Goal: Information Seeking & Learning: Check status

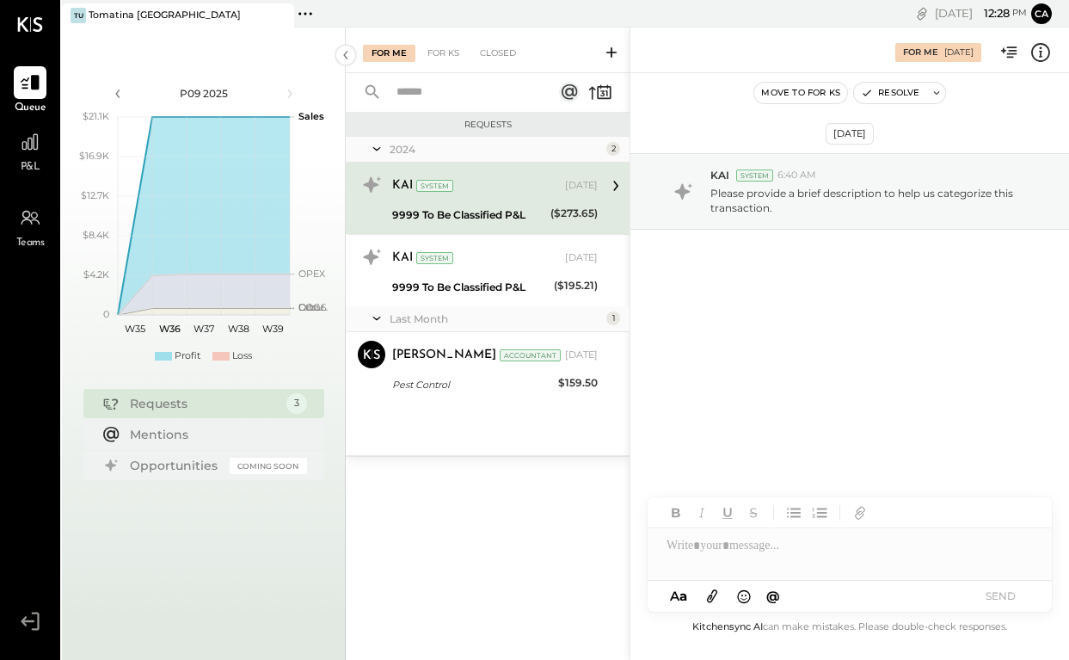
click at [26, 166] on span "P&L" at bounding box center [31, 167] width 20 height 15
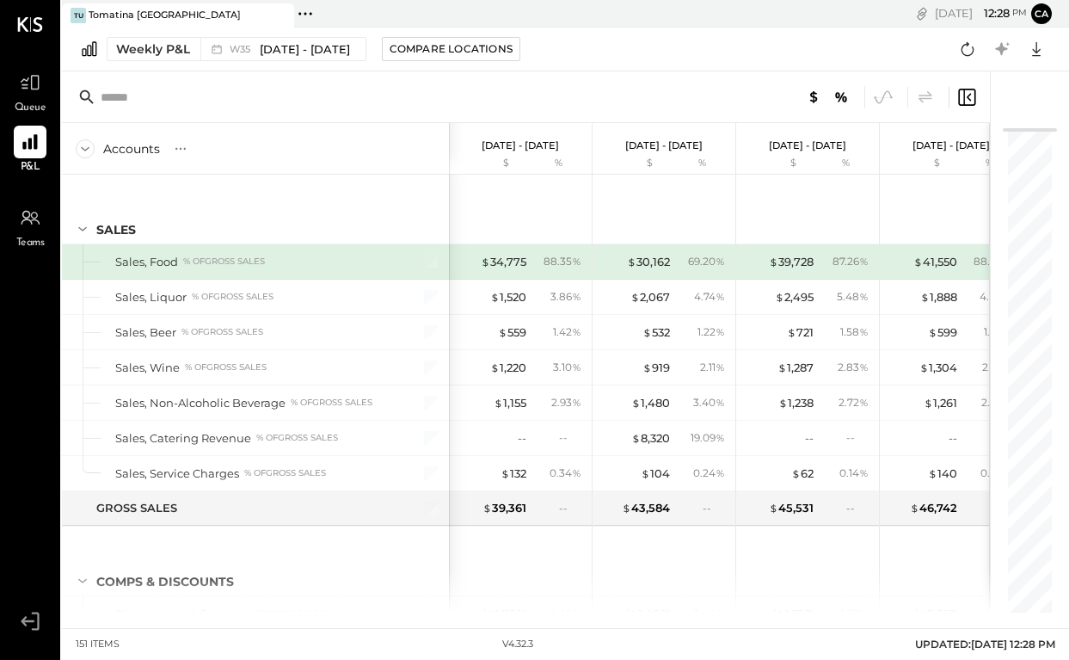
click at [161, 62] on div "Weekly P&L W35 [DATE] - [DATE] Compare Locations Google Sheets Excel" at bounding box center [565, 50] width 1007 height 44
click at [176, 43] on div "Weekly P&L" at bounding box center [153, 48] width 74 height 17
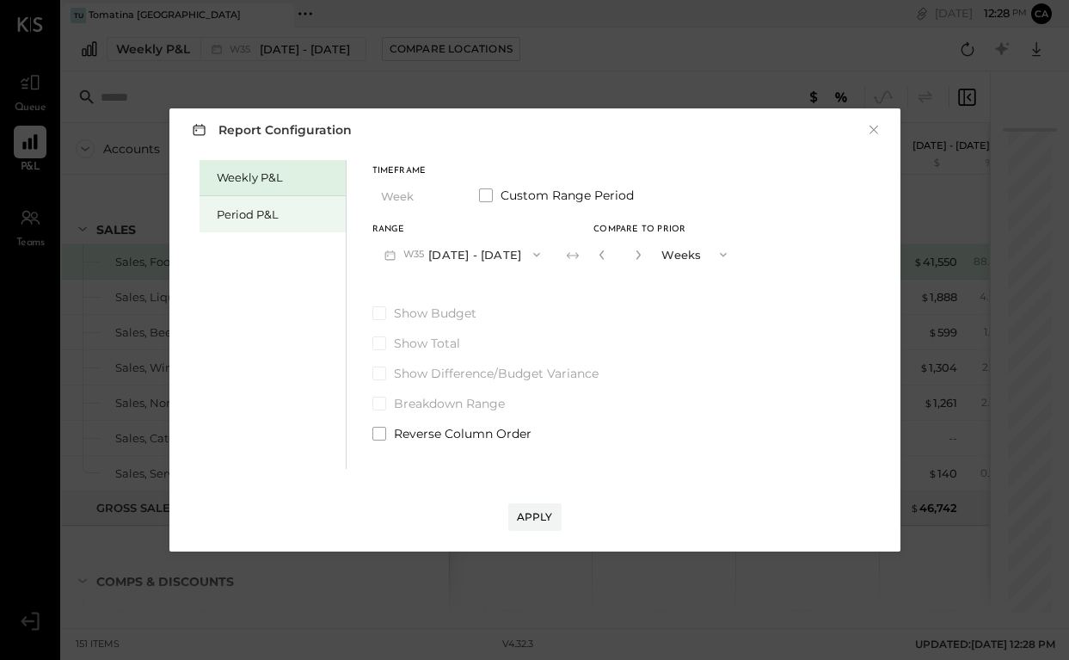
click at [243, 217] on div "Period P&L" at bounding box center [277, 214] width 120 height 16
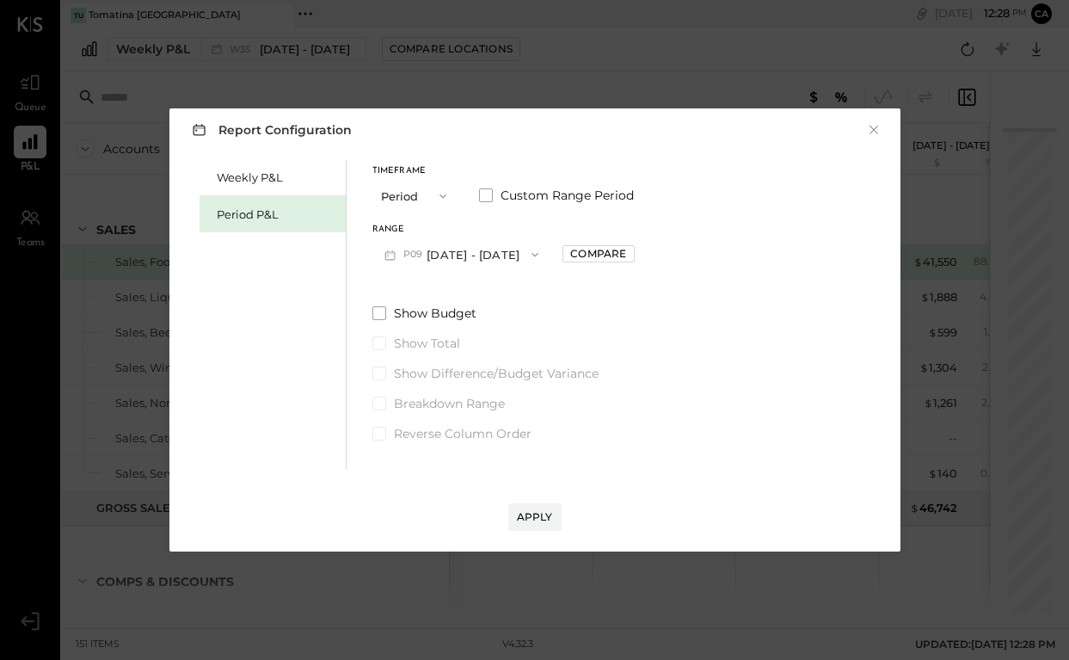
click at [502, 259] on button "P09 [DATE] - [DATE]" at bounding box center [462, 254] width 179 height 32
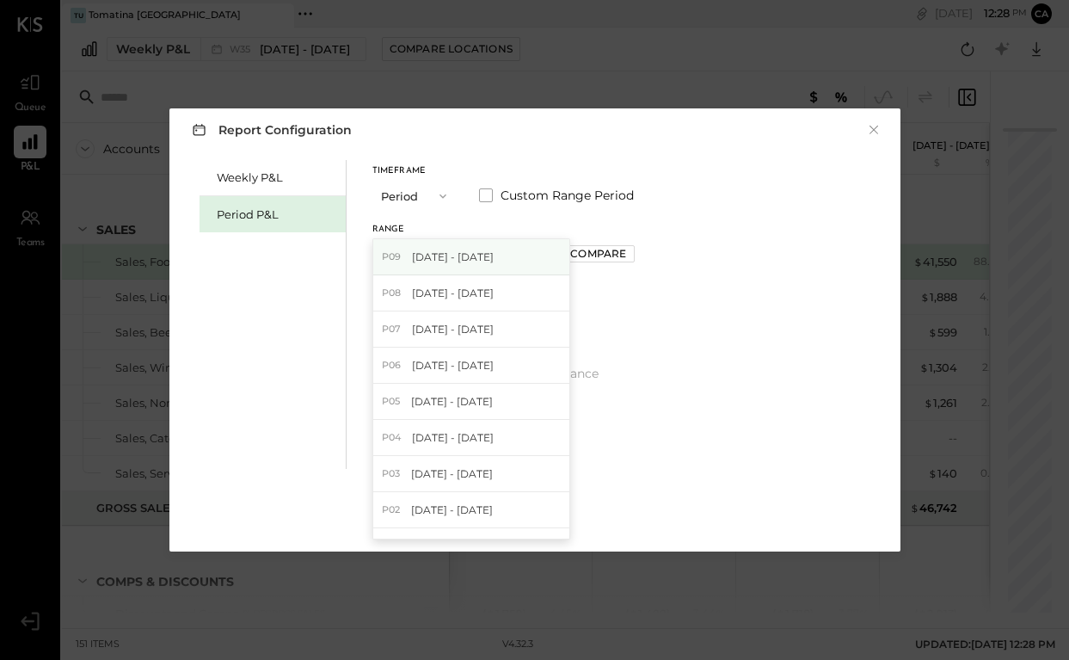
click at [477, 271] on div "P09 [DATE] - [DATE]" at bounding box center [471, 257] width 196 height 36
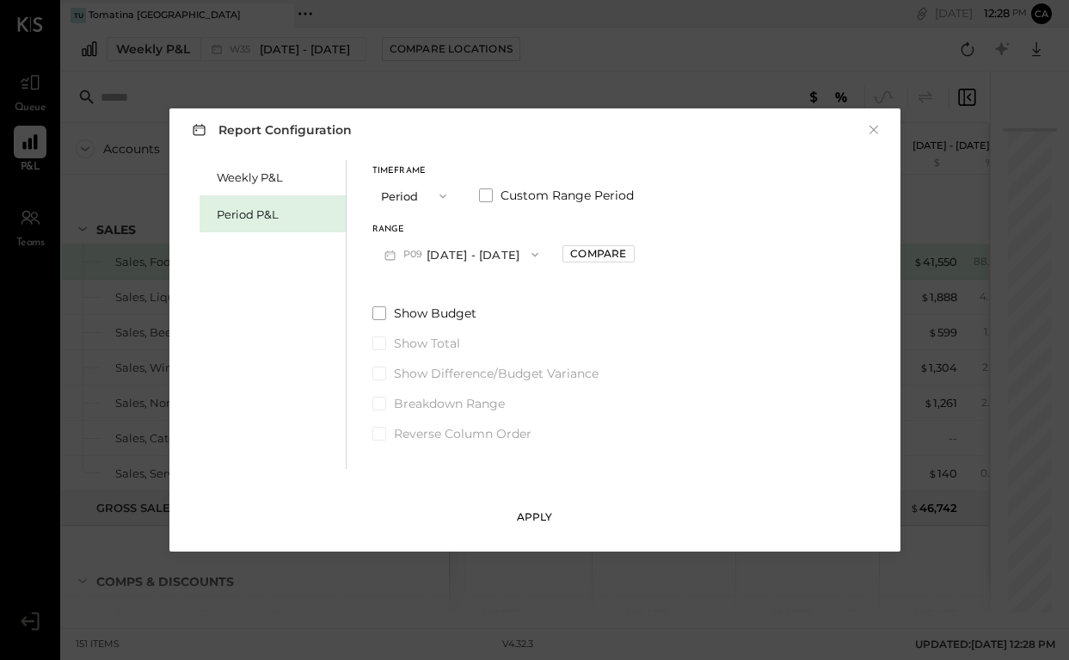
click at [534, 517] on div "Apply" at bounding box center [535, 516] width 36 height 15
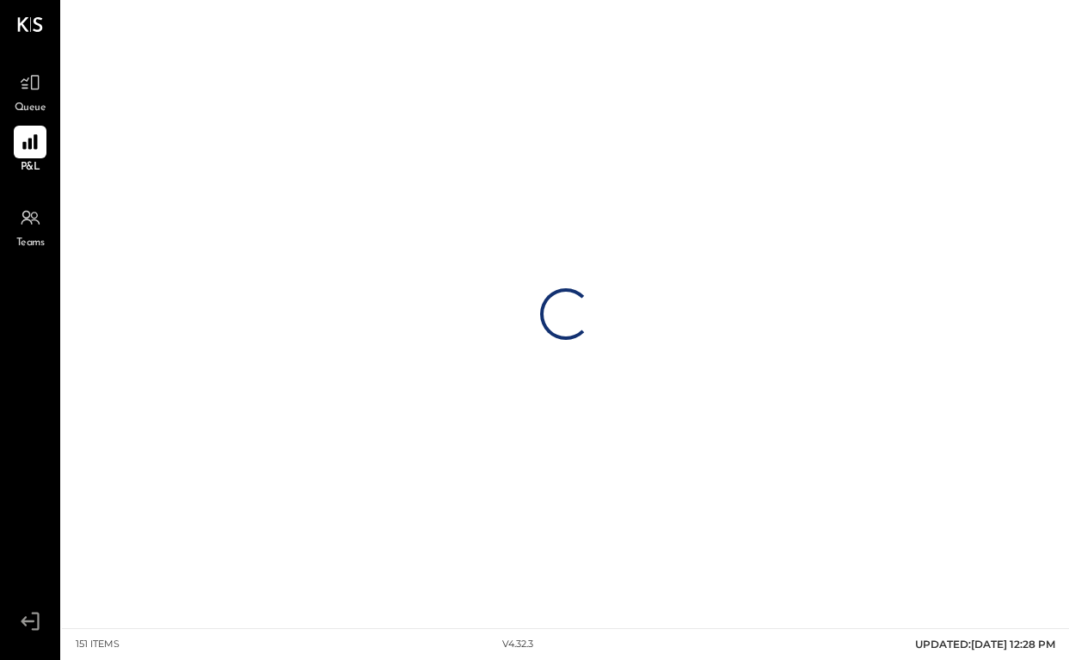
drag, startPoint x: 534, startPoint y: 517, endPoint x: 559, endPoint y: 420, distance: 100.4
click at [534, 508] on div "Loading…" at bounding box center [565, 314] width 1007 height 628
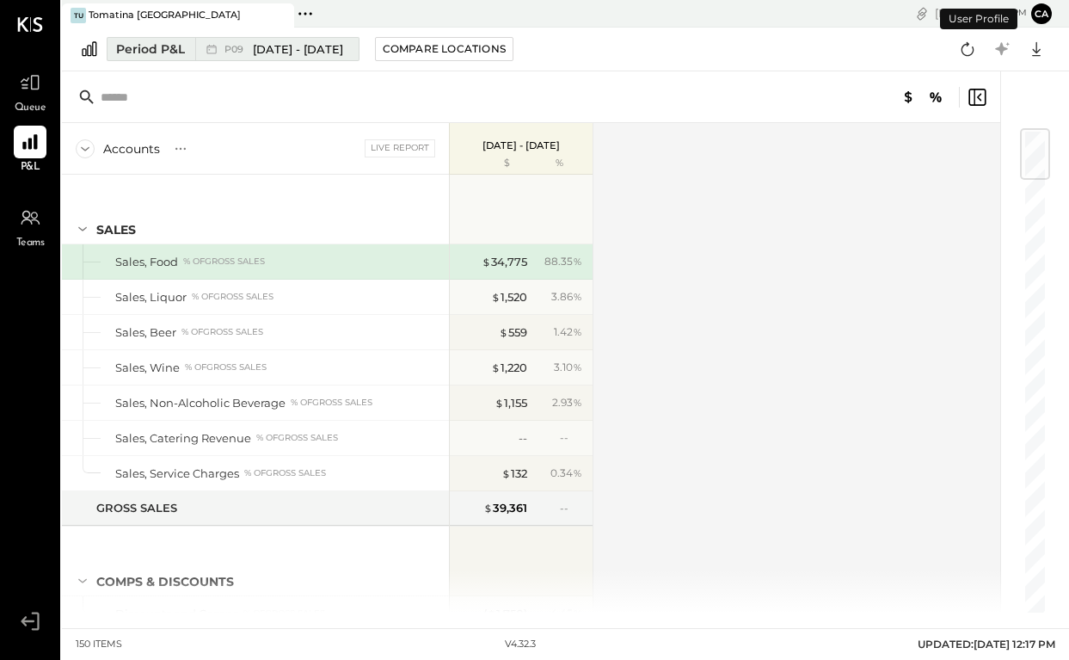
click at [343, 48] on span "[DATE] - [DATE]" at bounding box center [298, 49] width 90 height 16
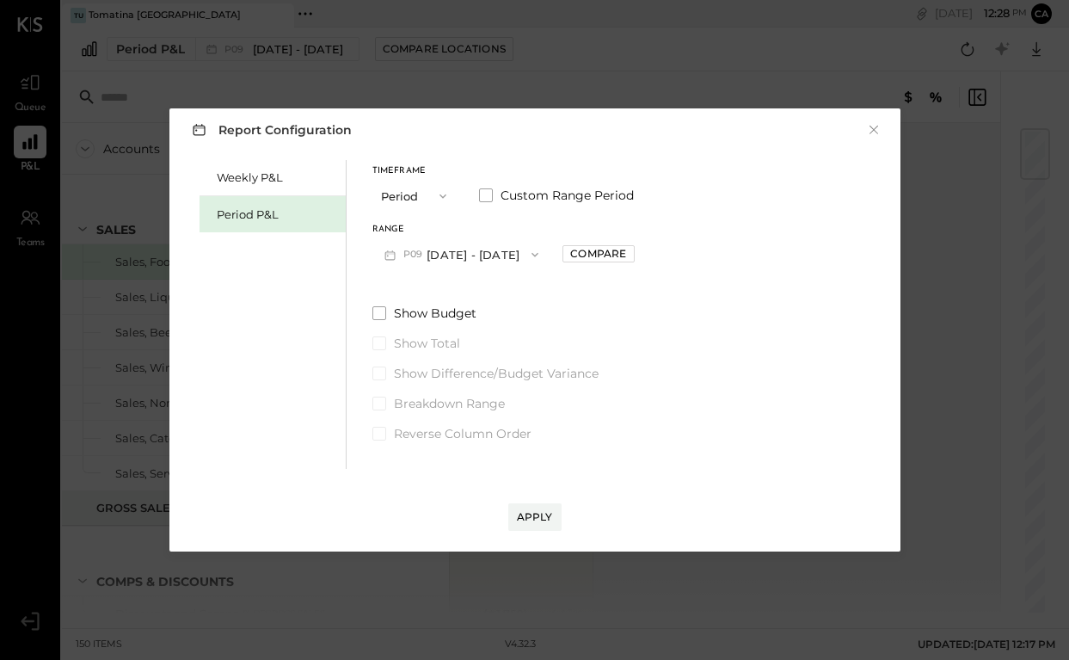
click at [457, 260] on button "P09 [DATE] - [DATE]" at bounding box center [462, 254] width 179 height 32
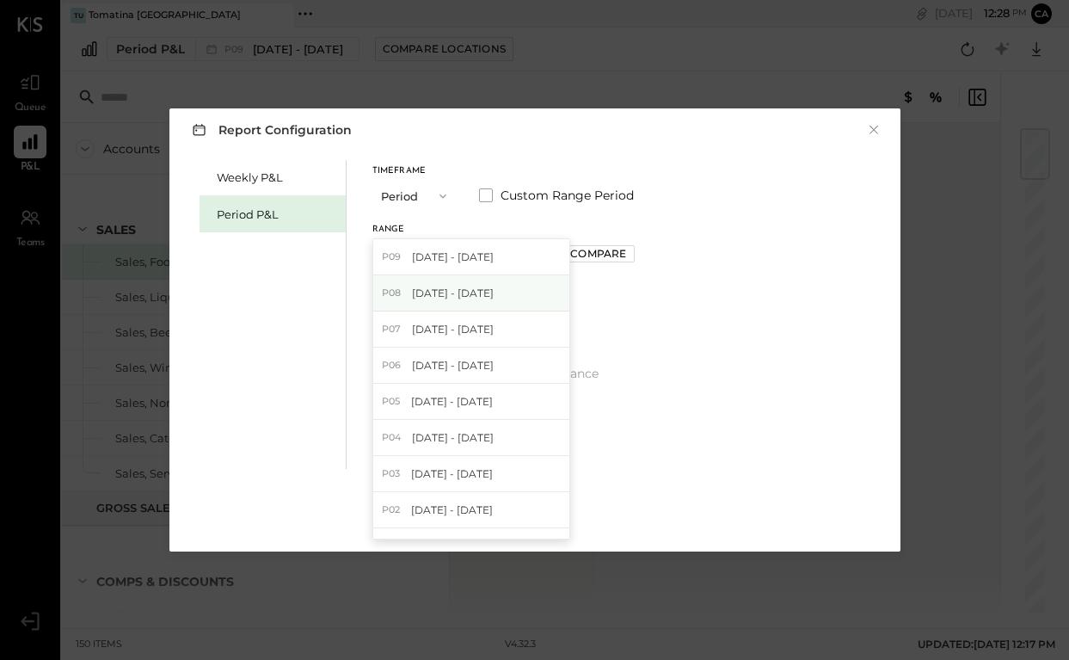
click at [465, 299] on span "[DATE] - [DATE]" at bounding box center [453, 293] width 82 height 15
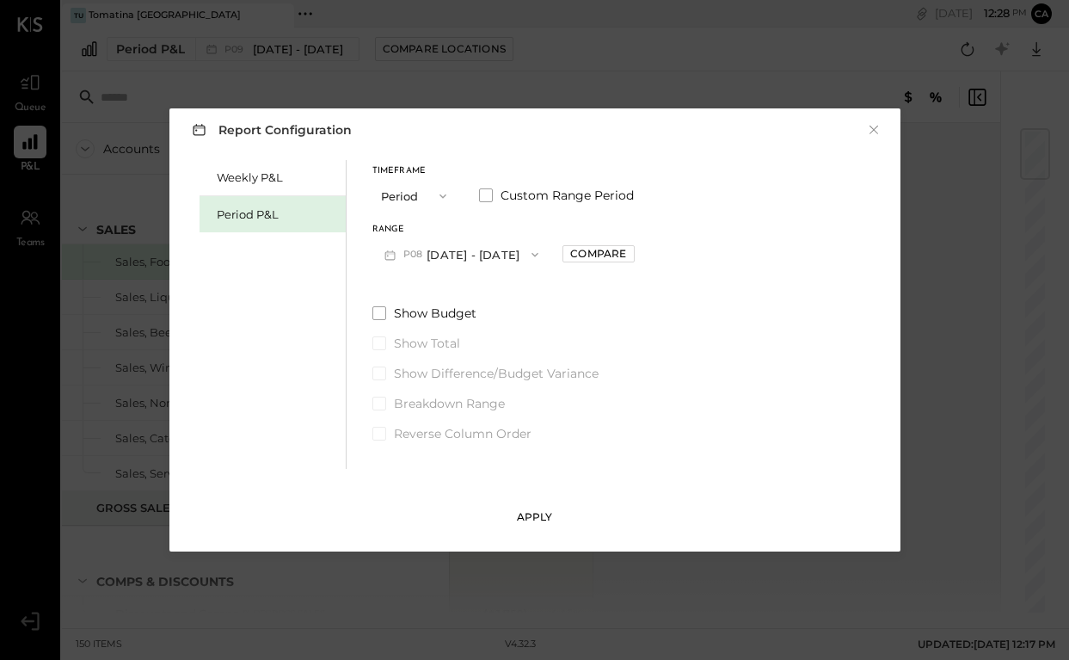
click at [545, 516] on div "Apply" at bounding box center [535, 516] width 36 height 15
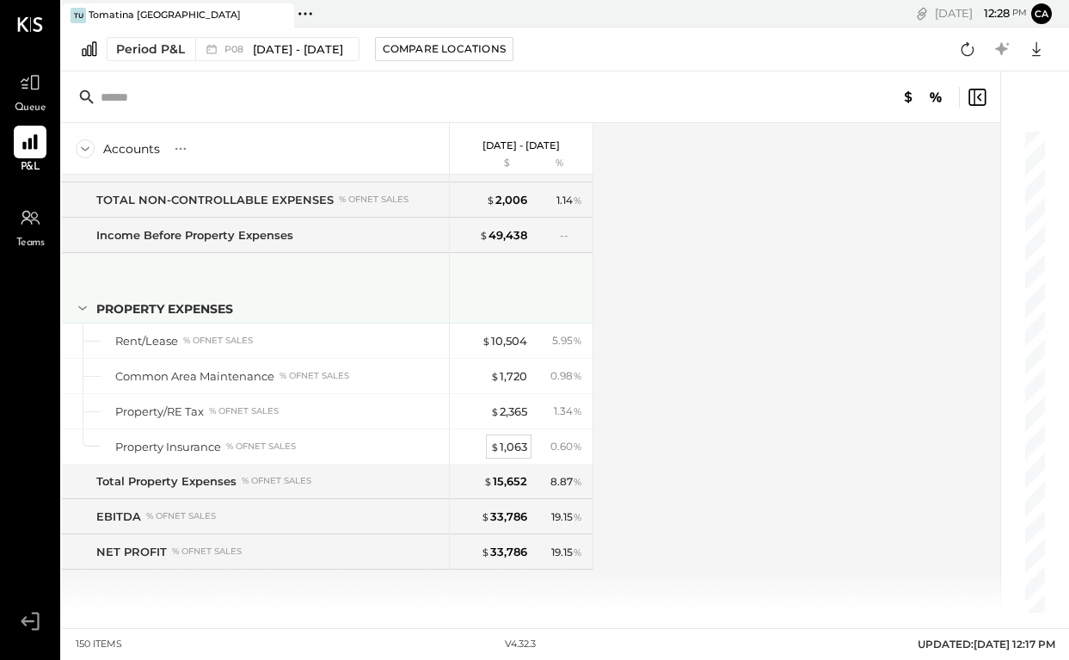
scroll to position [4184, 0]
